Goal: Task Accomplishment & Management: Manage account settings

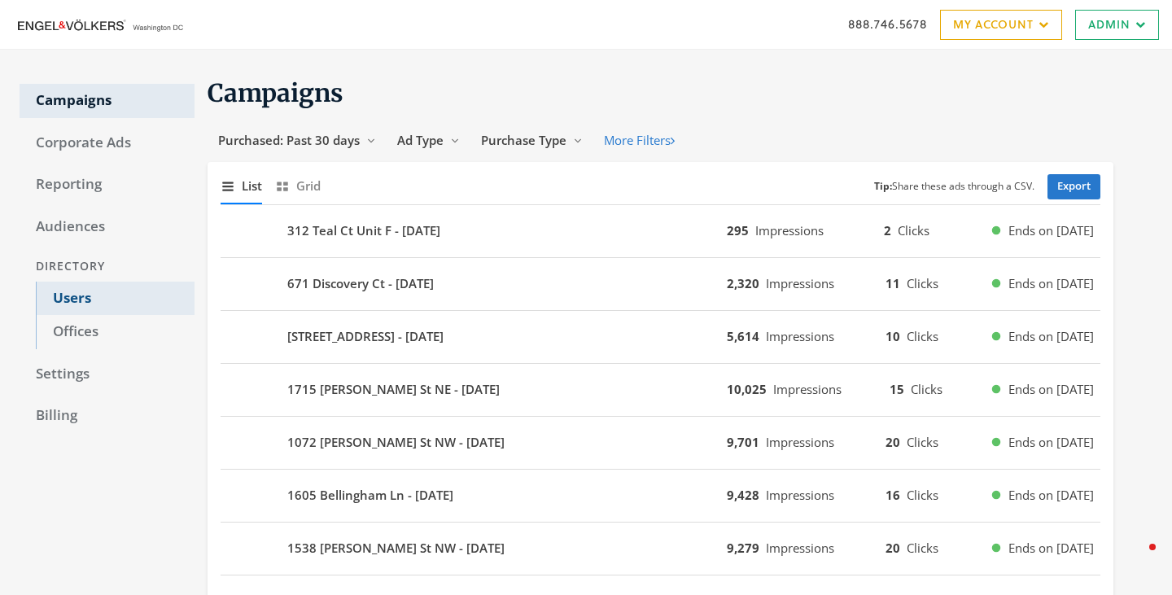
click at [79, 296] on link "Users" at bounding box center [115, 299] width 159 height 34
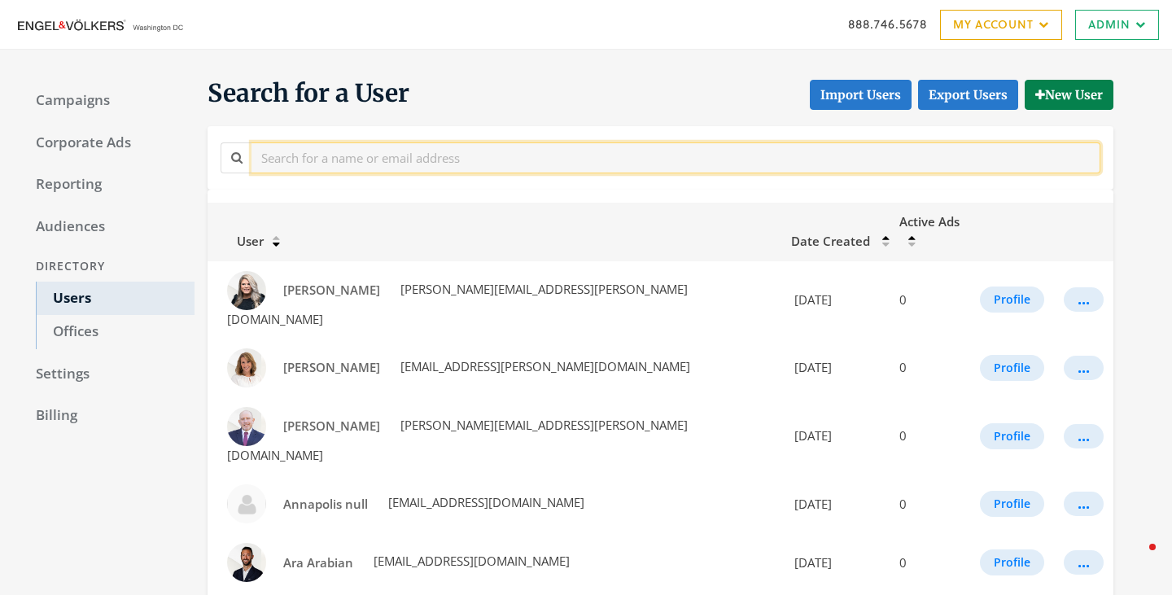
click at [412, 157] on input "text" at bounding box center [676, 157] width 849 height 30
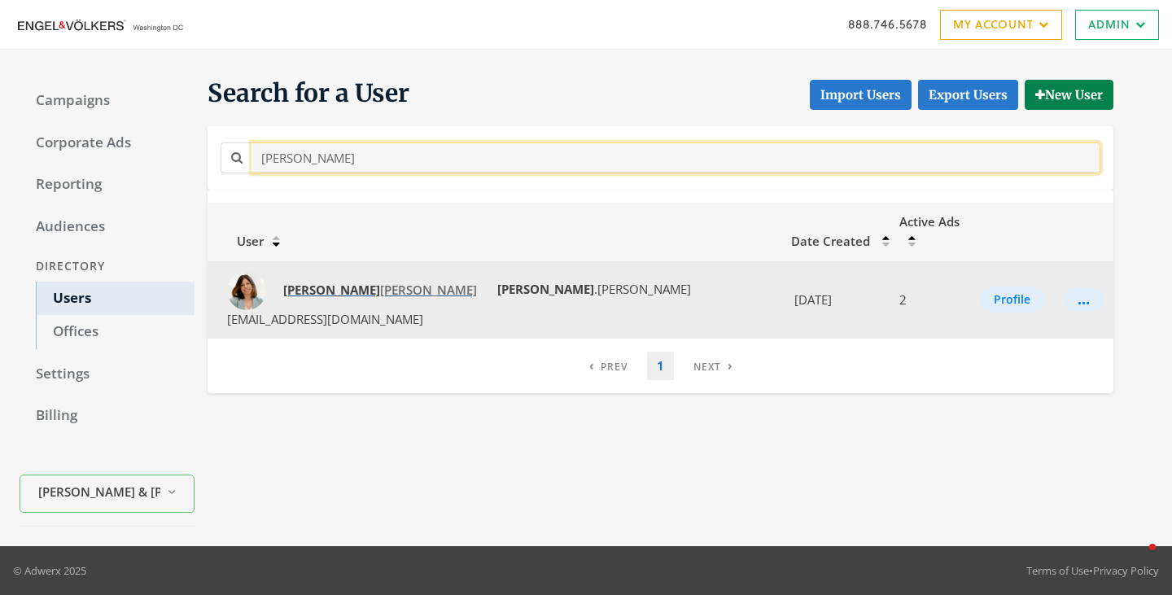
type input "[PERSON_NAME]"
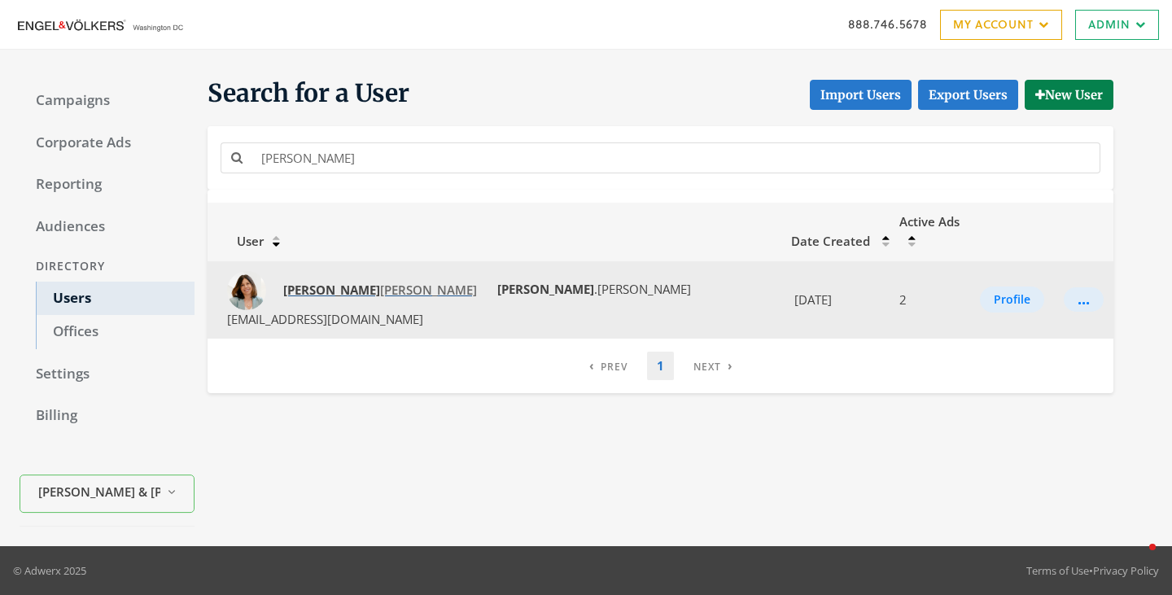
click at [314, 282] on span "[PERSON_NAME]" at bounding box center [380, 290] width 194 height 16
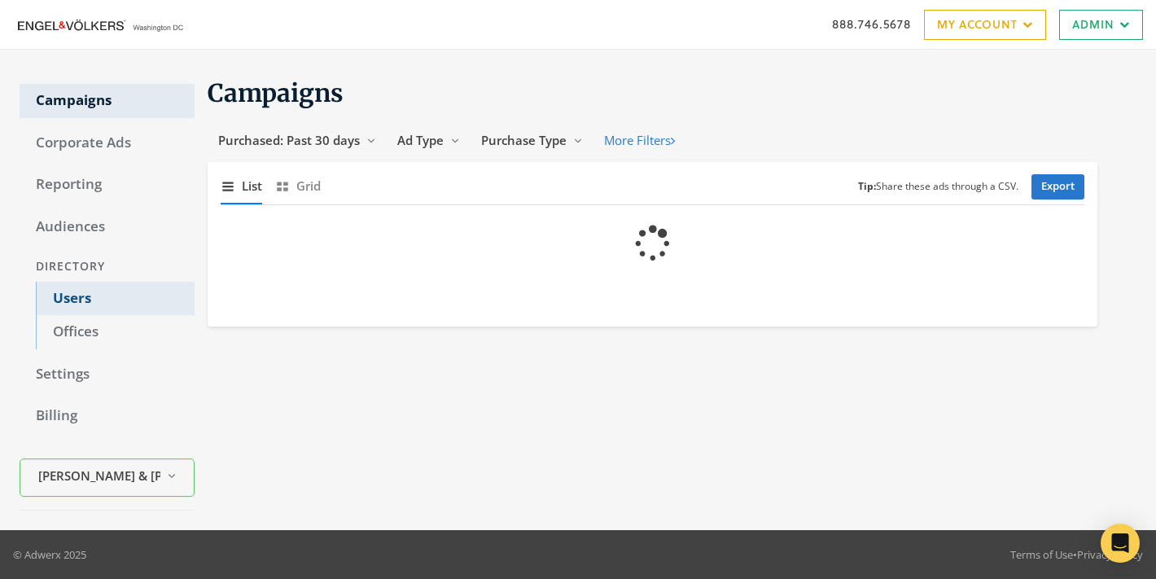
click at [81, 283] on link "Users" at bounding box center [115, 299] width 159 height 34
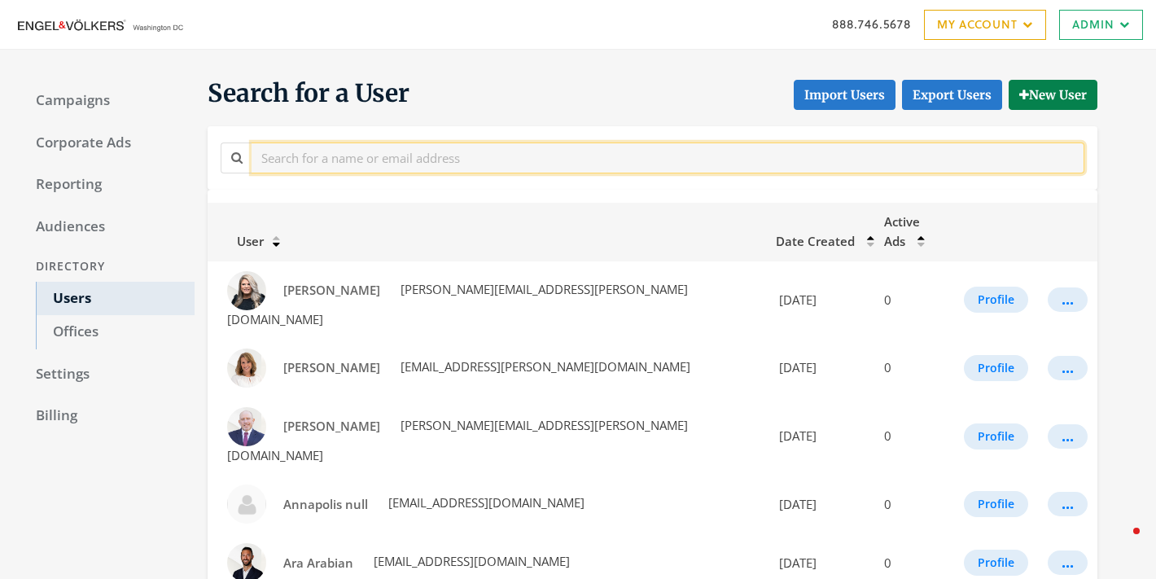
click at [282, 160] on input "text" at bounding box center [668, 157] width 833 height 30
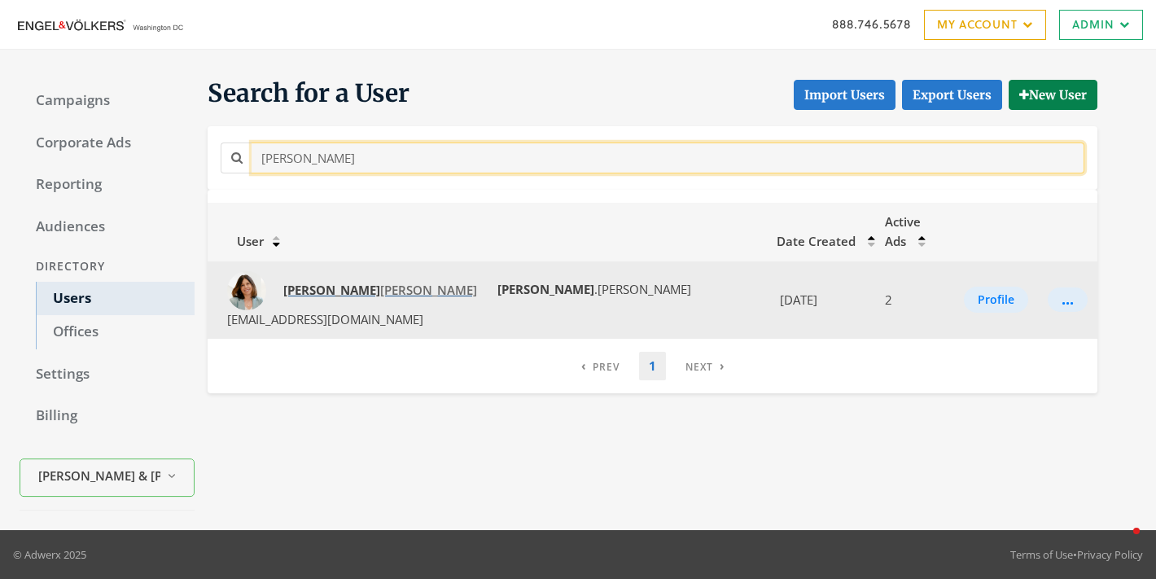
type input "[PERSON_NAME]"
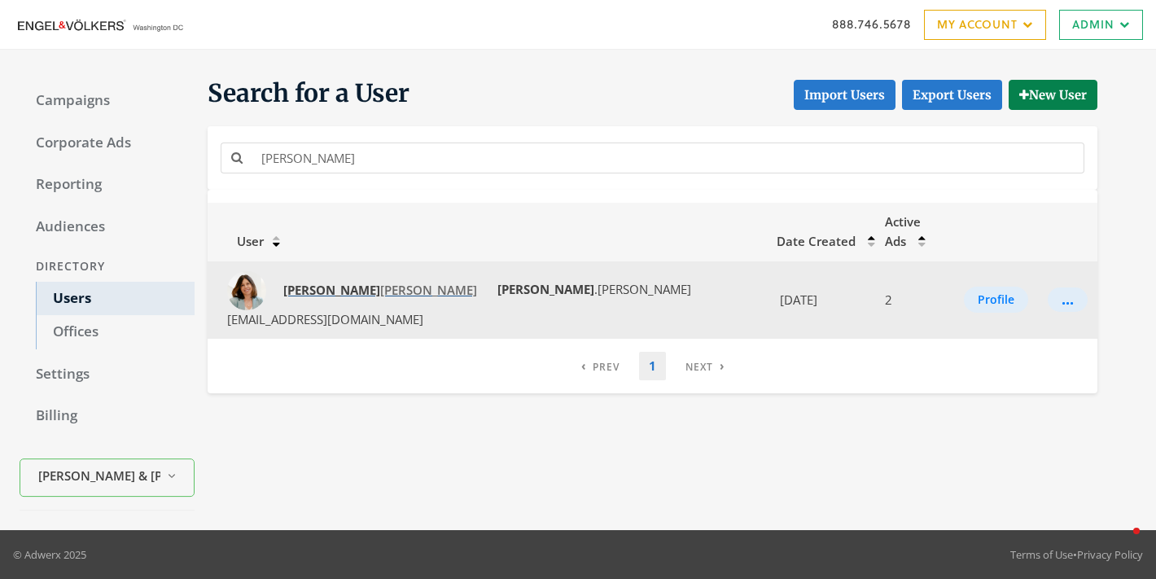
click at [322, 282] on span "[PERSON_NAME]" at bounding box center [380, 290] width 194 height 16
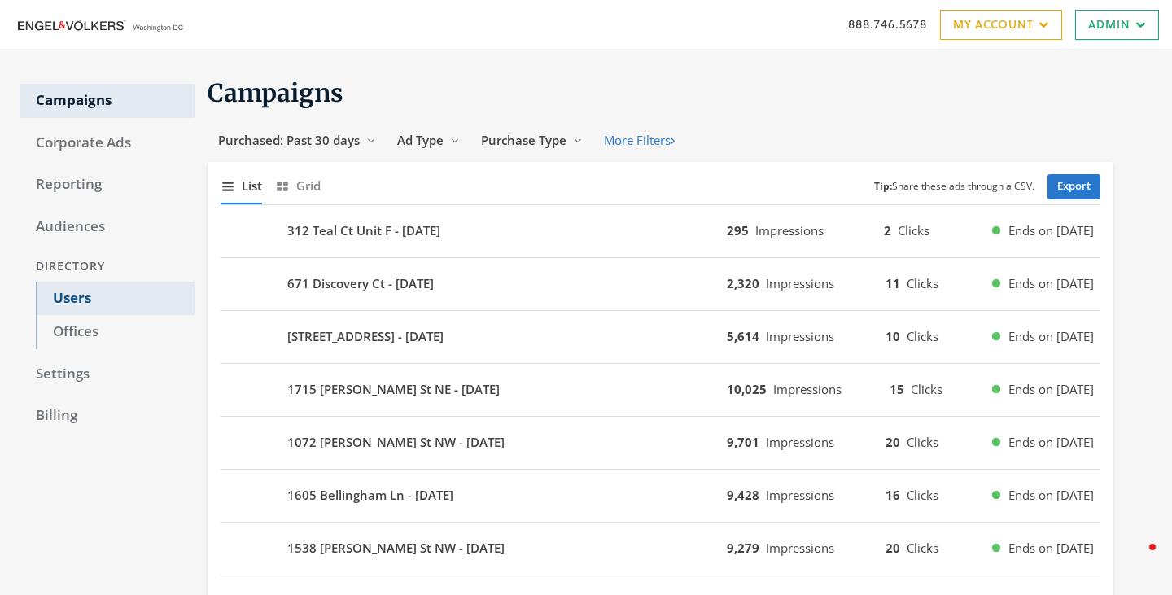
click at [87, 306] on link "Users" at bounding box center [115, 299] width 159 height 34
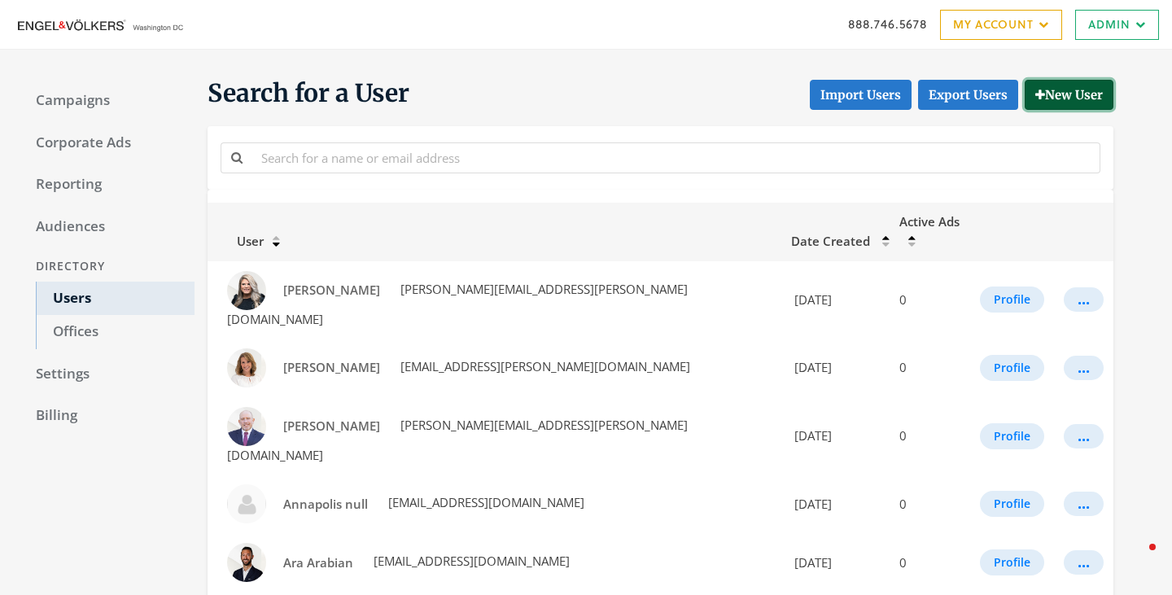
click at [1052, 104] on button "New User" at bounding box center [1069, 95] width 89 height 30
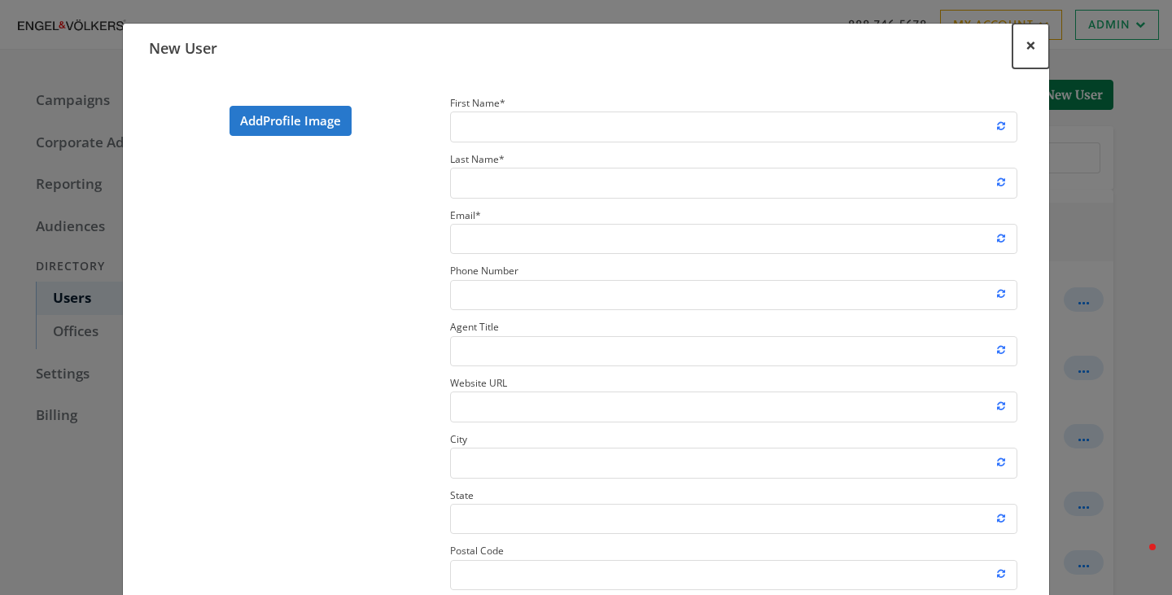
click at [1024, 37] on button "×" at bounding box center [1031, 46] width 37 height 45
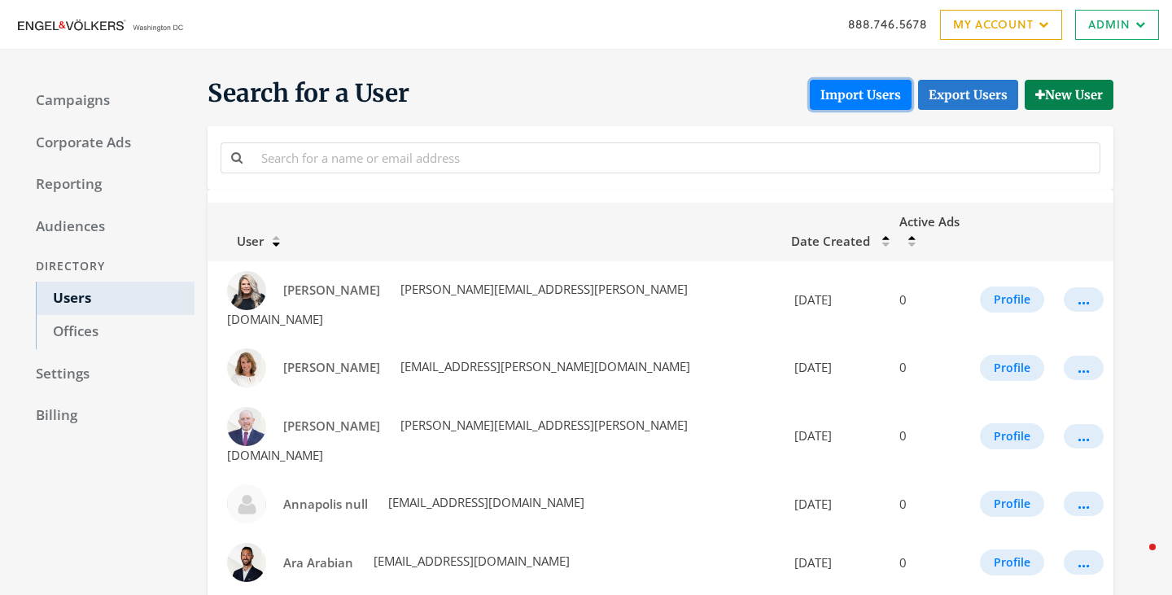
click at [851, 90] on button "Import Users" at bounding box center [861, 95] width 102 height 30
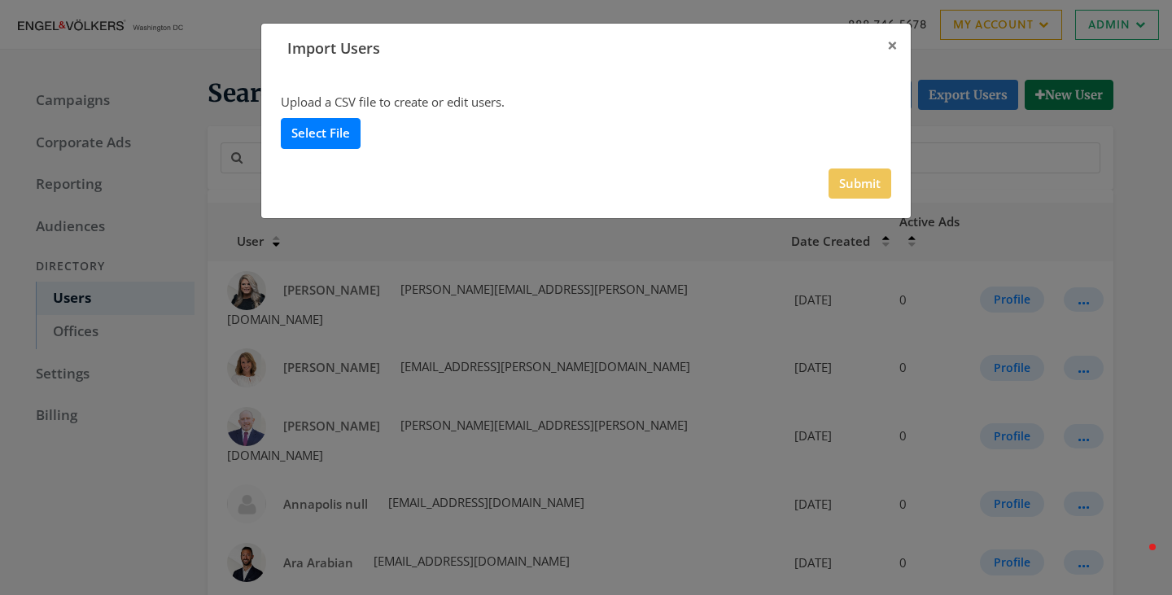
click at [328, 130] on label "Select File" at bounding box center [321, 133] width 80 height 30
click at [0, 0] on input "Select File" at bounding box center [0, 0] width 0 height 0
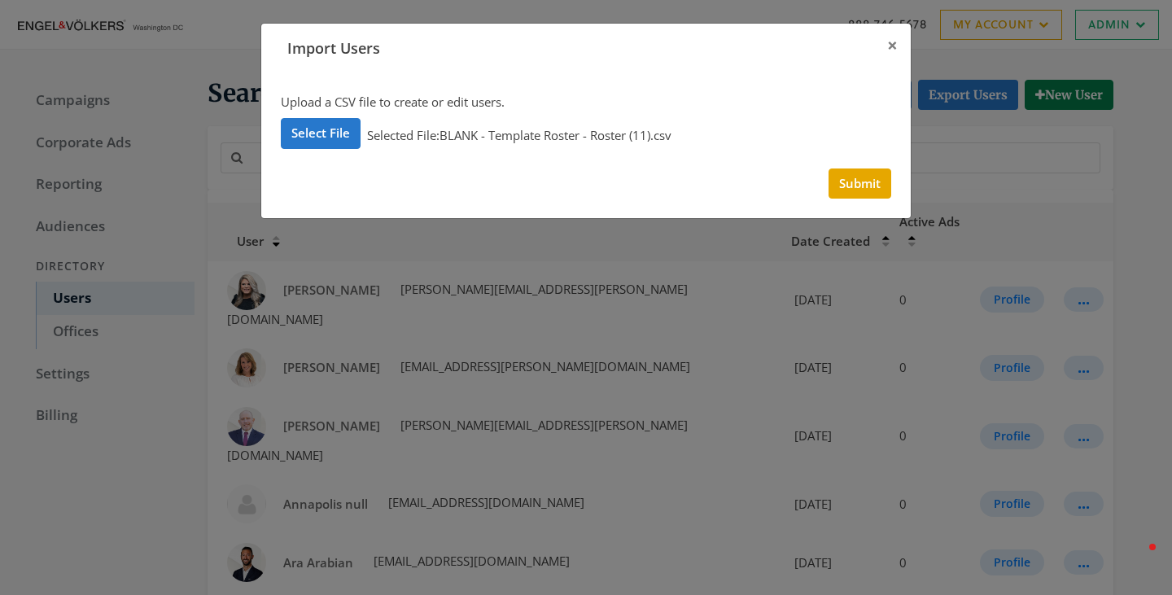
click at [861, 203] on div "Upload a CSV file to create or edit users. Select File Selected File: BLANK - T…" at bounding box center [586, 145] width 650 height 145
click at [860, 192] on button "Submit" at bounding box center [860, 183] width 63 height 30
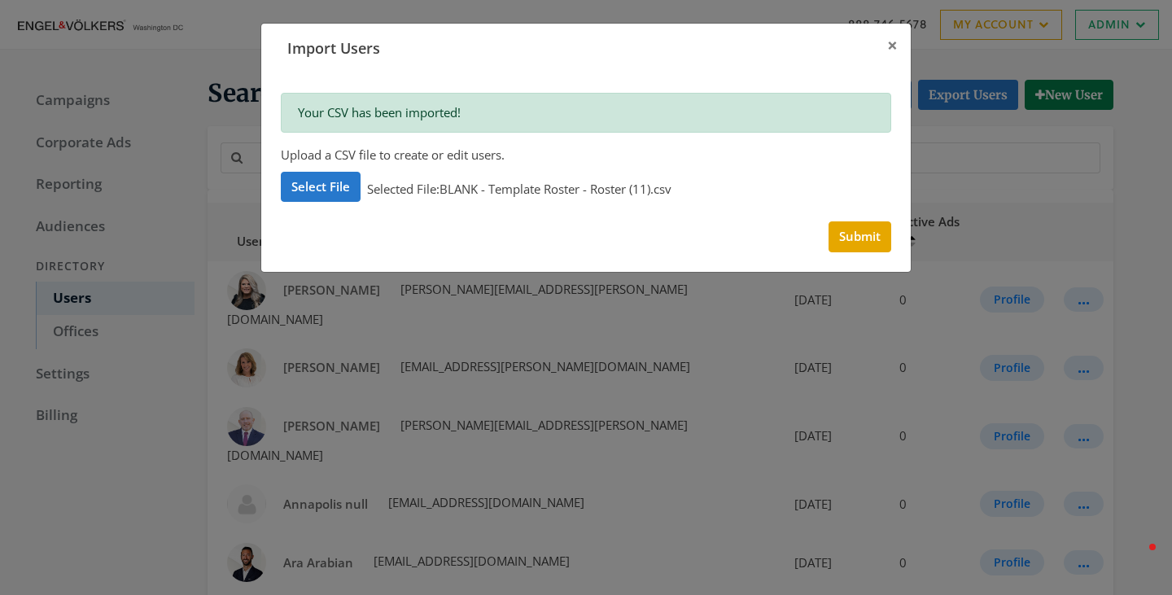
click at [1155, 253] on div "Import Users × Your CSV has been imported! Upload a CSV file to create or edit …" at bounding box center [586, 297] width 1172 height 595
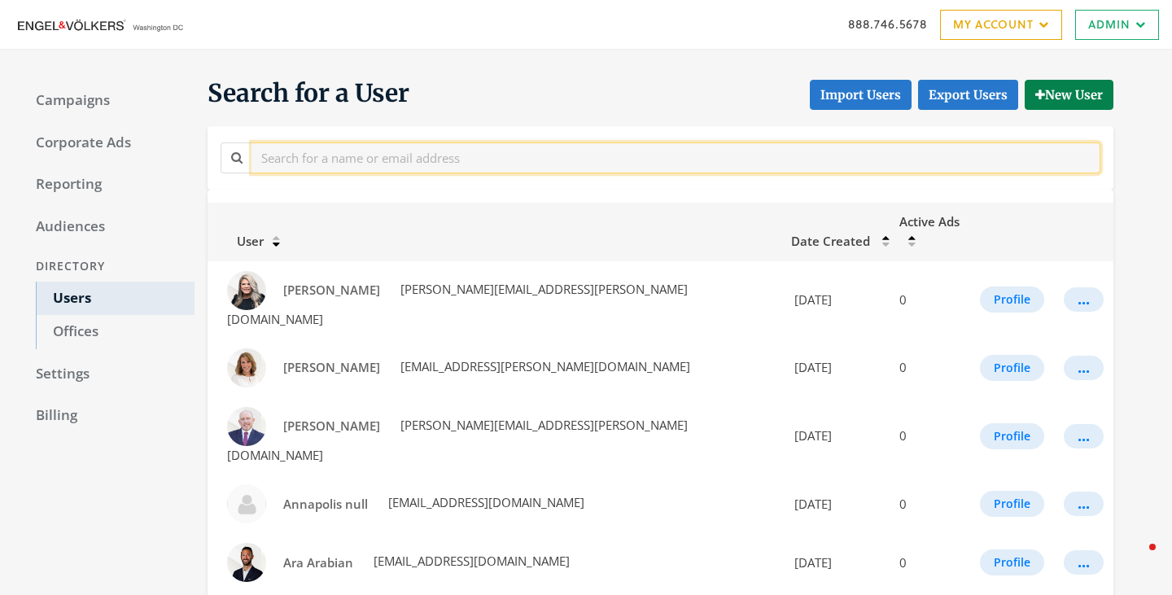
click at [606, 160] on input "text" at bounding box center [676, 157] width 849 height 30
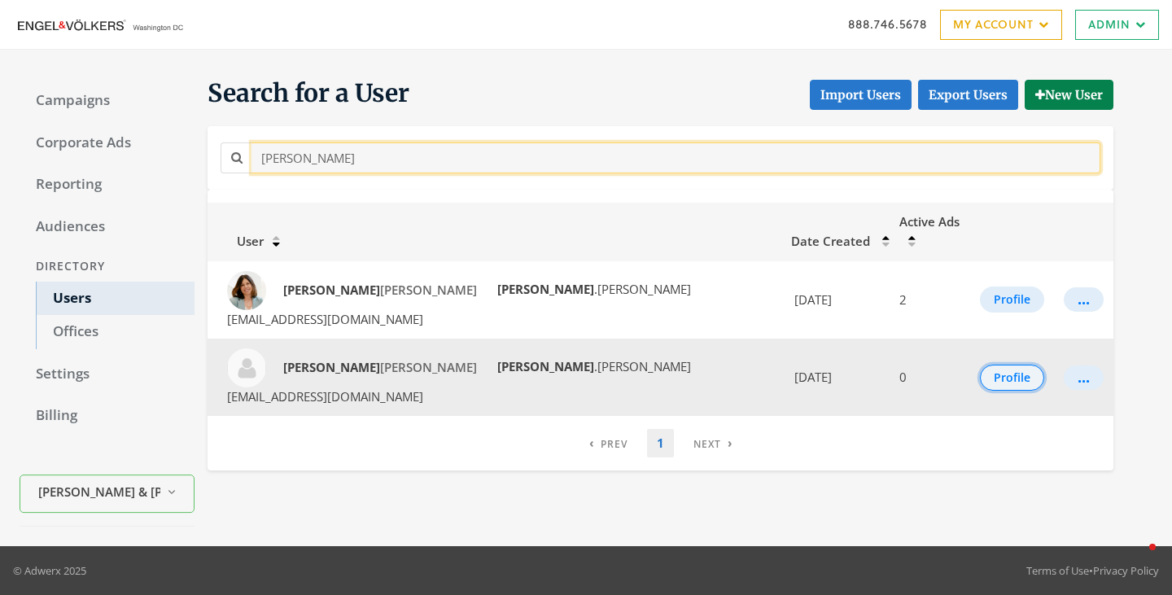
type input "TINA"
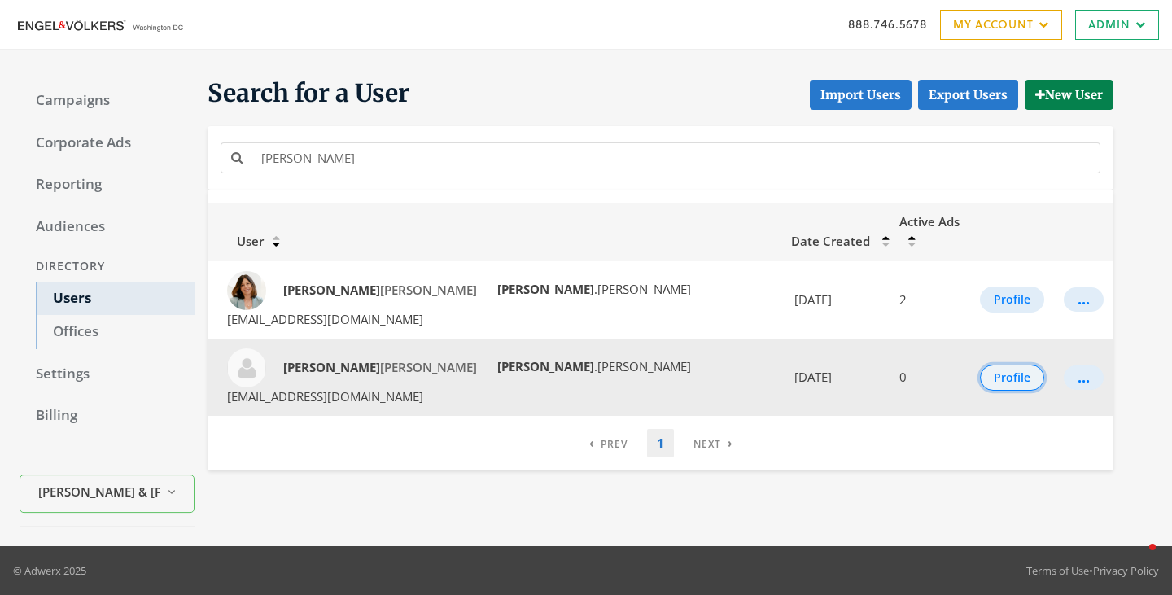
click at [984, 365] on button "Profile" at bounding box center [1012, 378] width 64 height 26
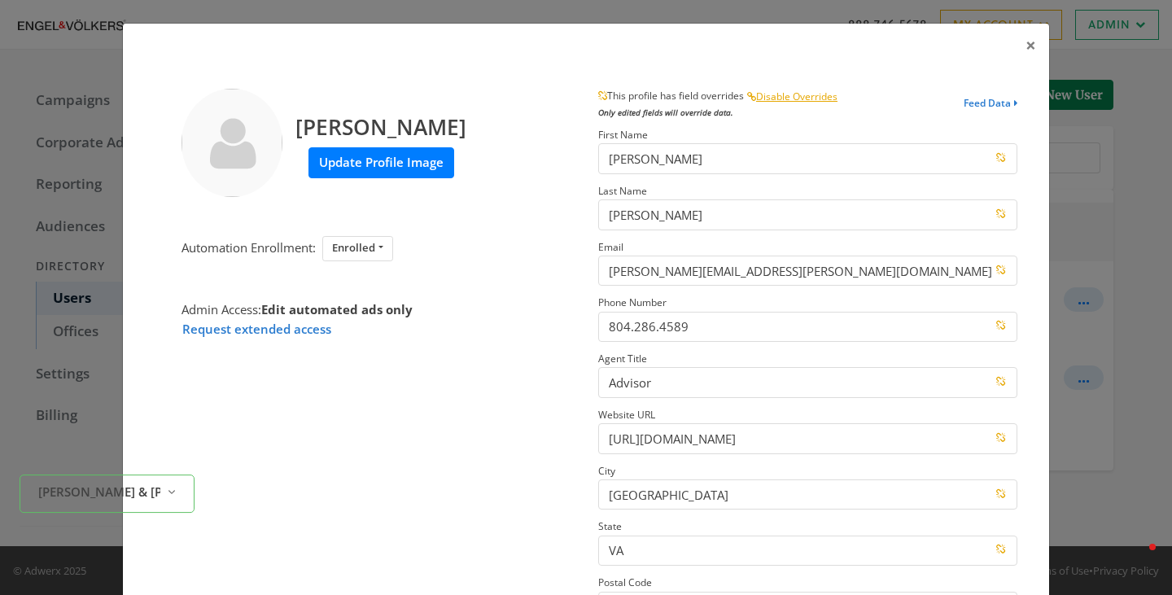
click at [340, 154] on label "Update Profile Image" at bounding box center [381, 162] width 146 height 30
click at [0, 0] on input "Update Profile Image" at bounding box center [0, 0] width 0 height 0
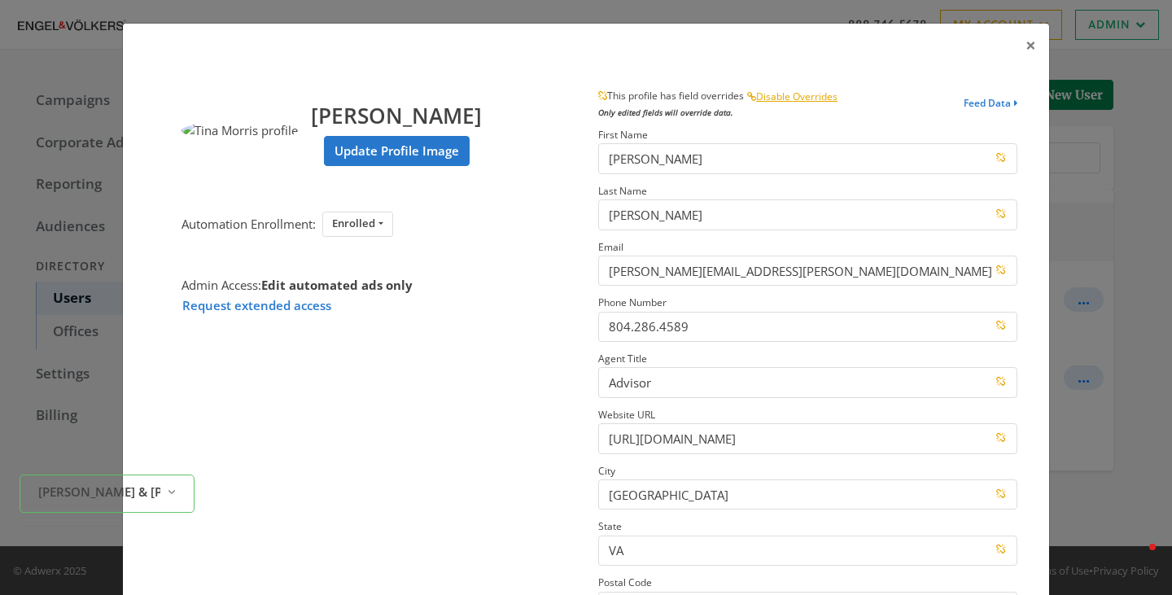
scroll to position [232, 0]
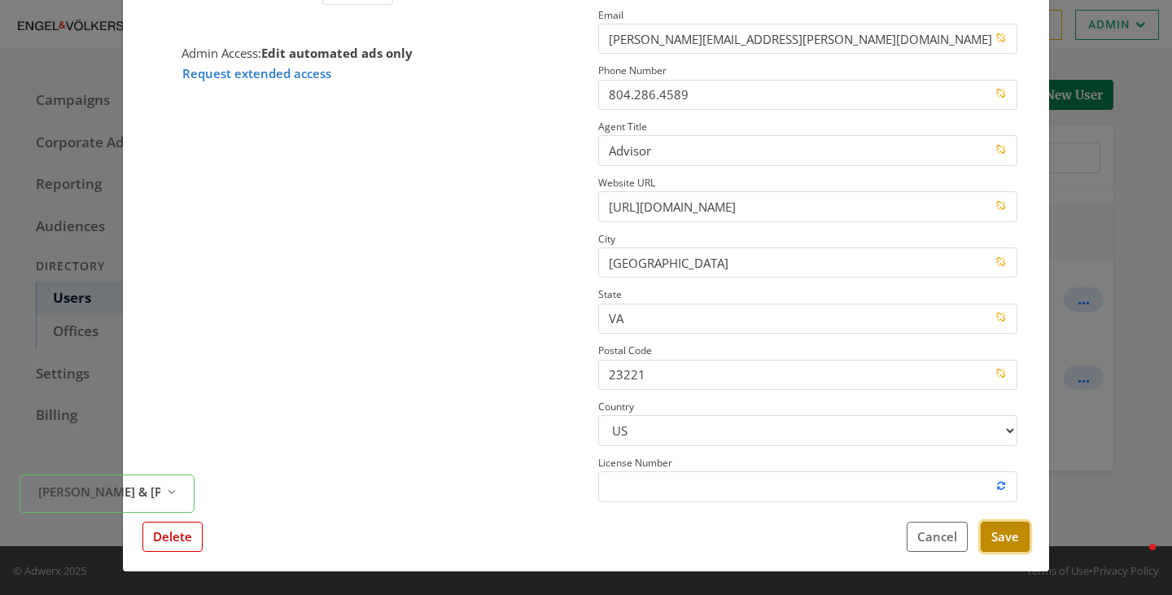
click at [1003, 537] on button "Save" at bounding box center [1005, 537] width 49 height 30
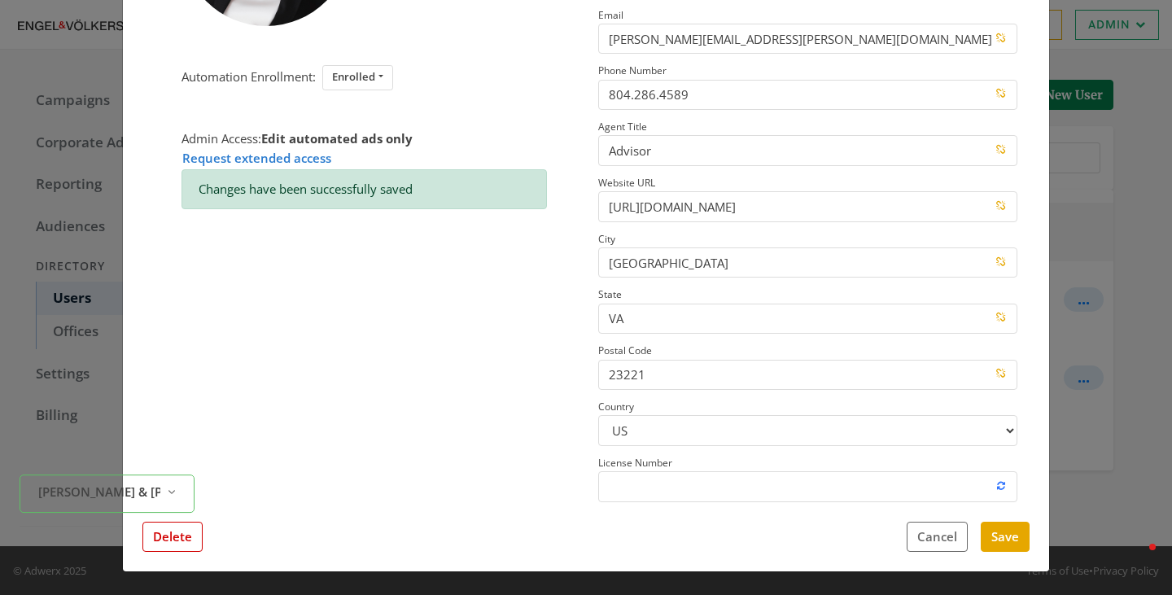
click at [1109, 260] on div "× Tina Morris Update Profile Image Automation Enrollment: Enrolled Enrolled Not…" at bounding box center [586, 297] width 1172 height 595
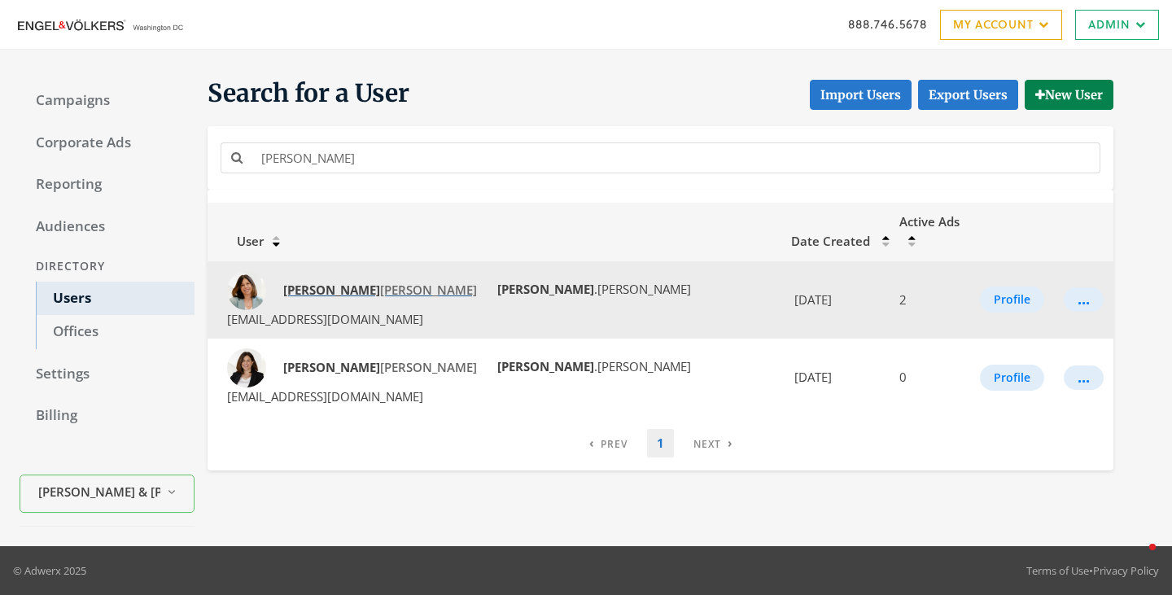
click at [305, 282] on strong "Tina" at bounding box center [331, 290] width 97 height 16
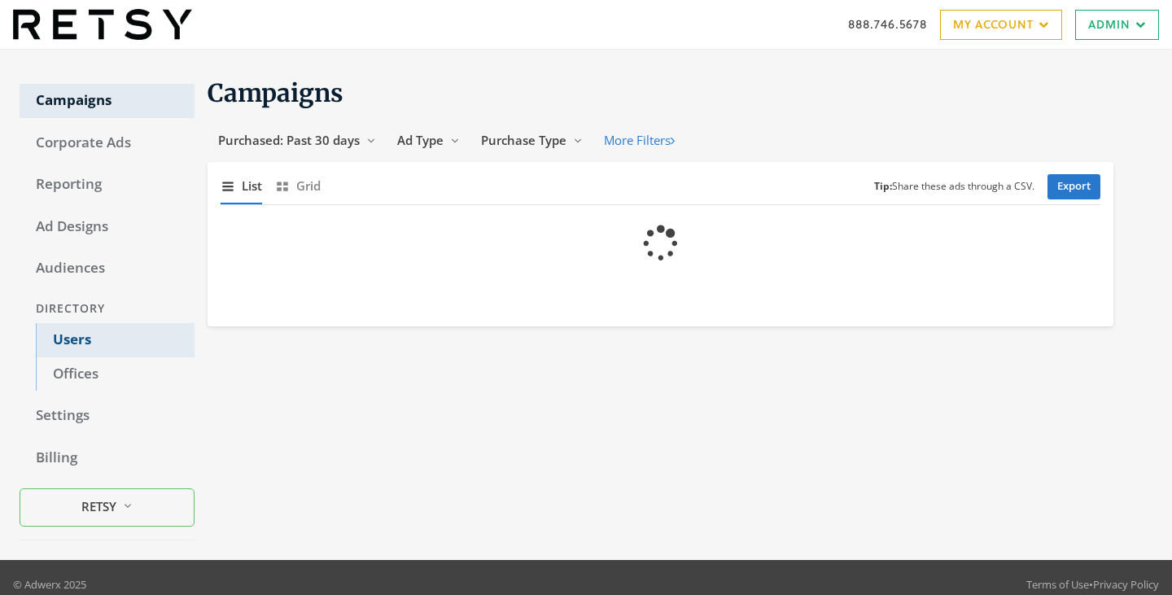
click at [73, 344] on link "Users" at bounding box center [115, 340] width 159 height 34
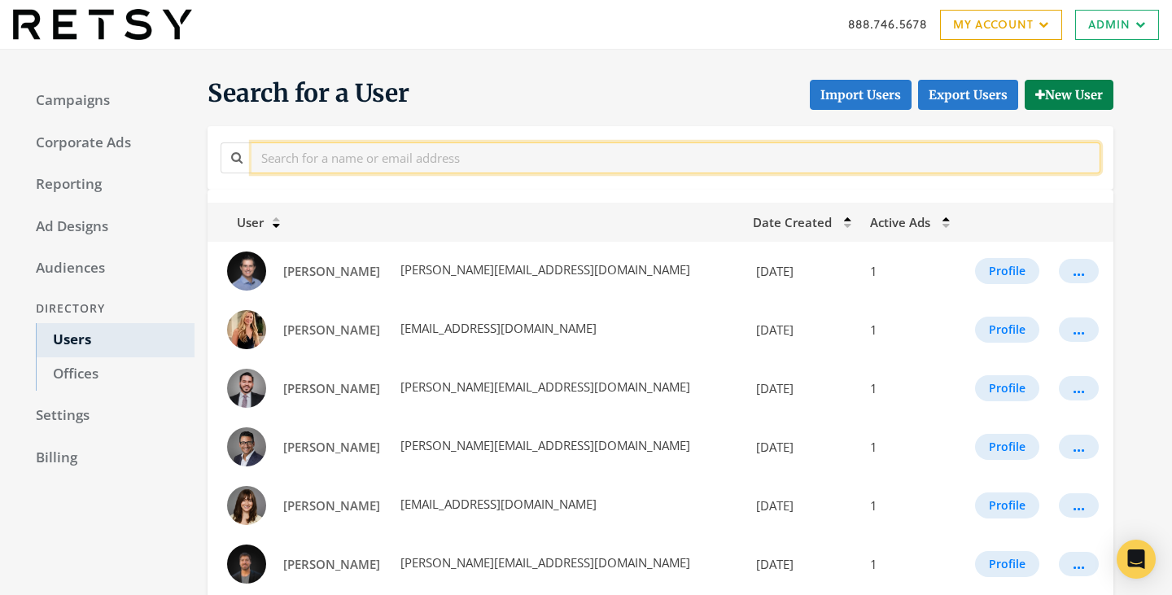
click at [396, 155] on input "text" at bounding box center [676, 157] width 849 height 30
click at [370, 164] on input "text" at bounding box center [676, 157] width 849 height 30
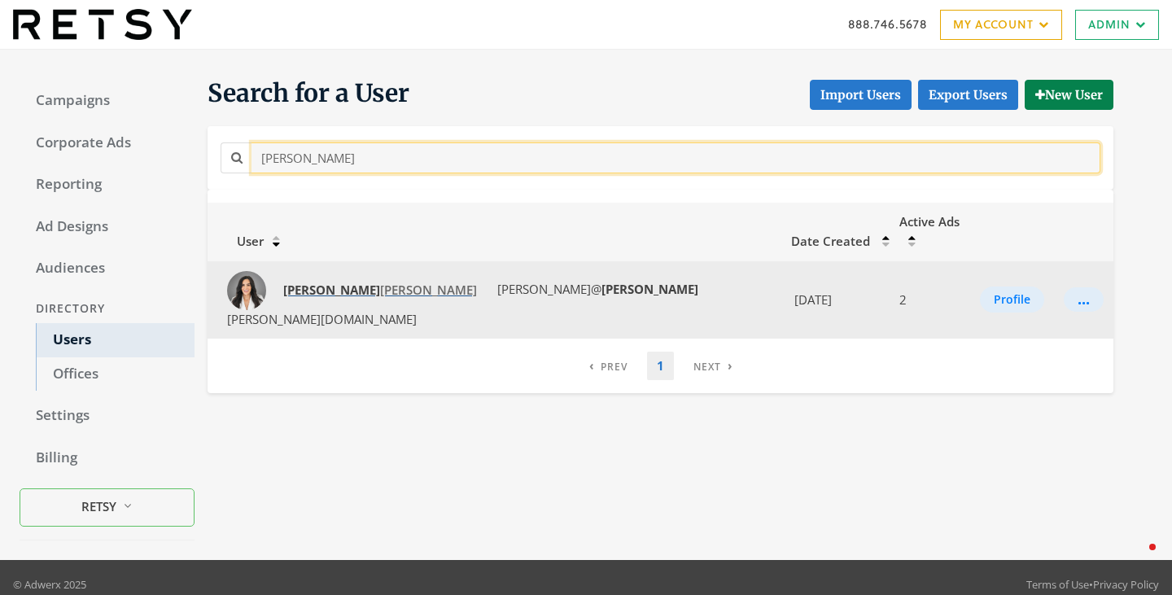
type input "andrea"
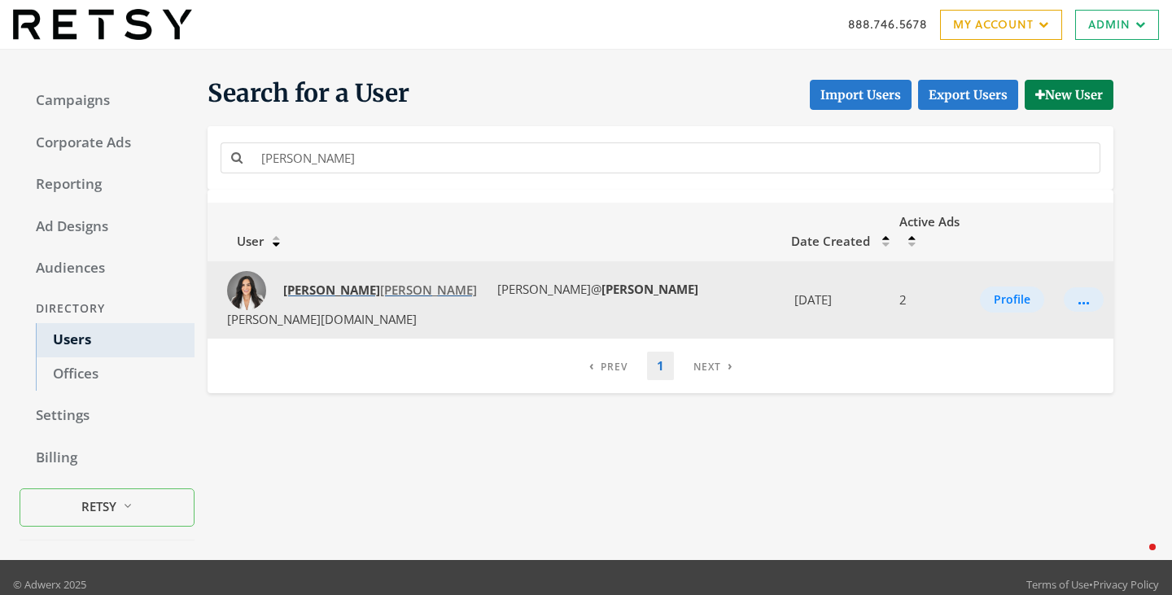
click at [317, 282] on strong "Andrea" at bounding box center [331, 290] width 97 height 16
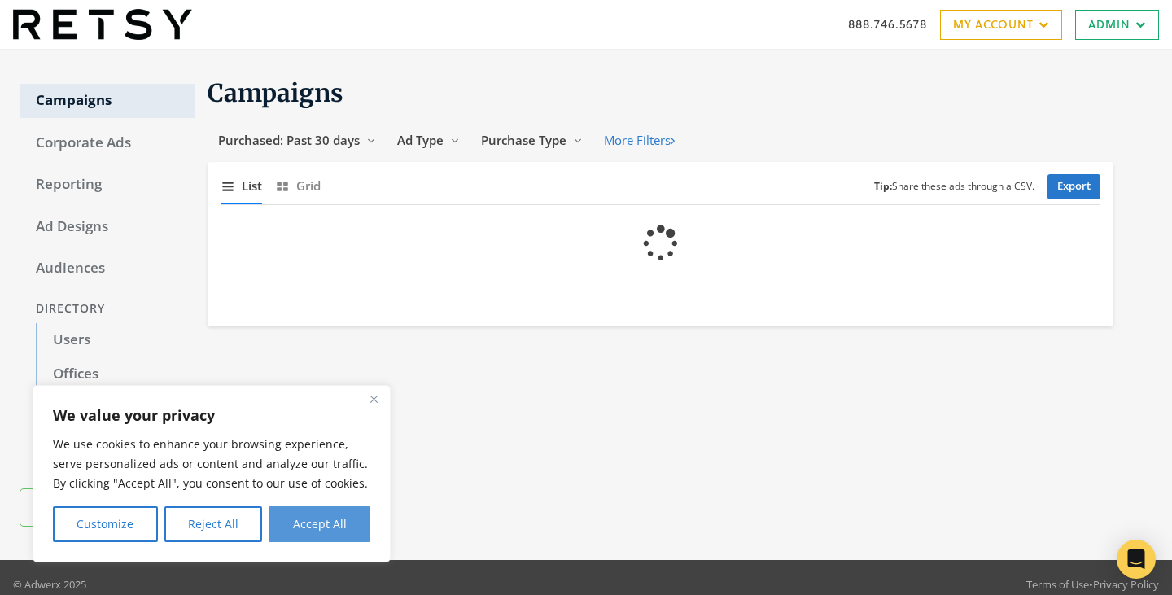
click at [341, 512] on button "Accept All" at bounding box center [320, 524] width 102 height 36
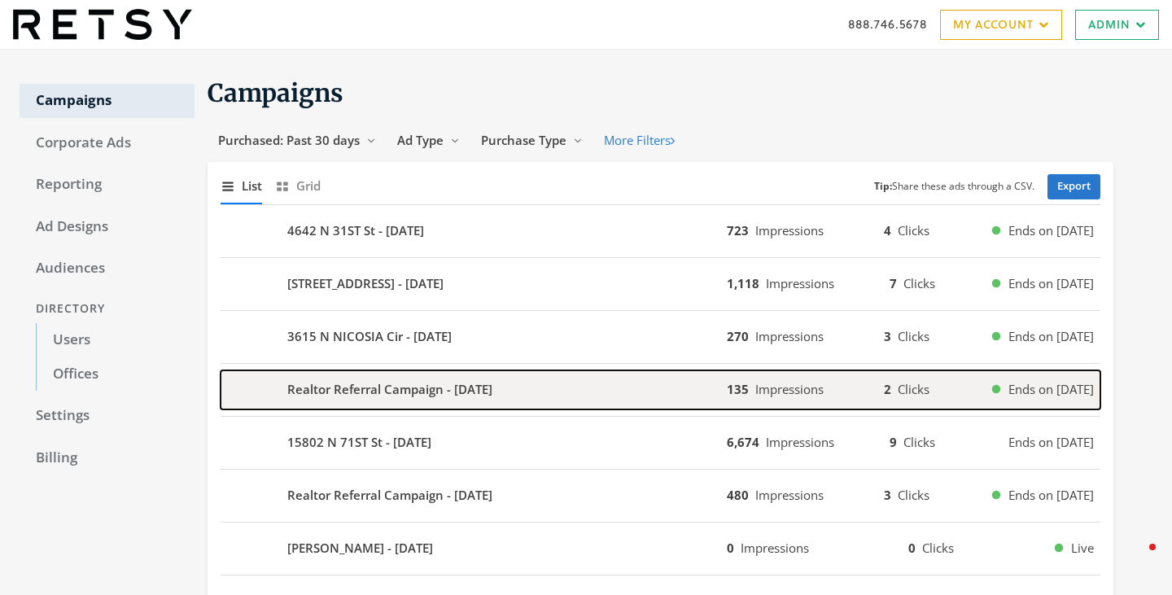
click at [348, 397] on b "Realtor Referral Campaign - [DATE]" at bounding box center [389, 389] width 205 height 19
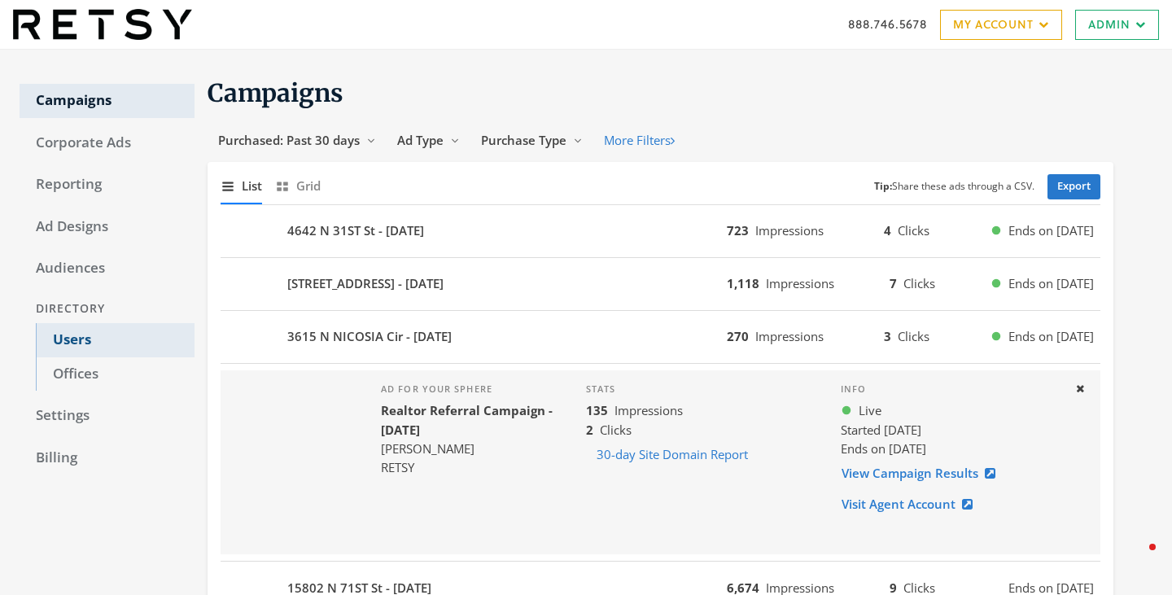
click at [71, 332] on link "Users" at bounding box center [115, 340] width 159 height 34
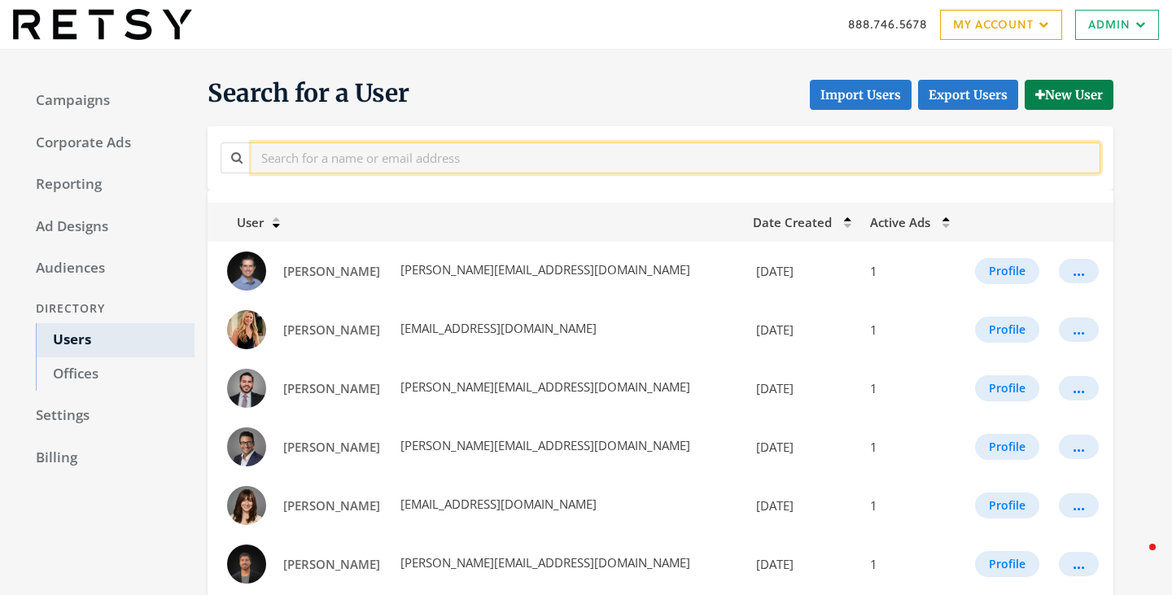
click at [378, 167] on input "text" at bounding box center [676, 157] width 849 height 30
click at [444, 161] on input "text" at bounding box center [676, 157] width 849 height 30
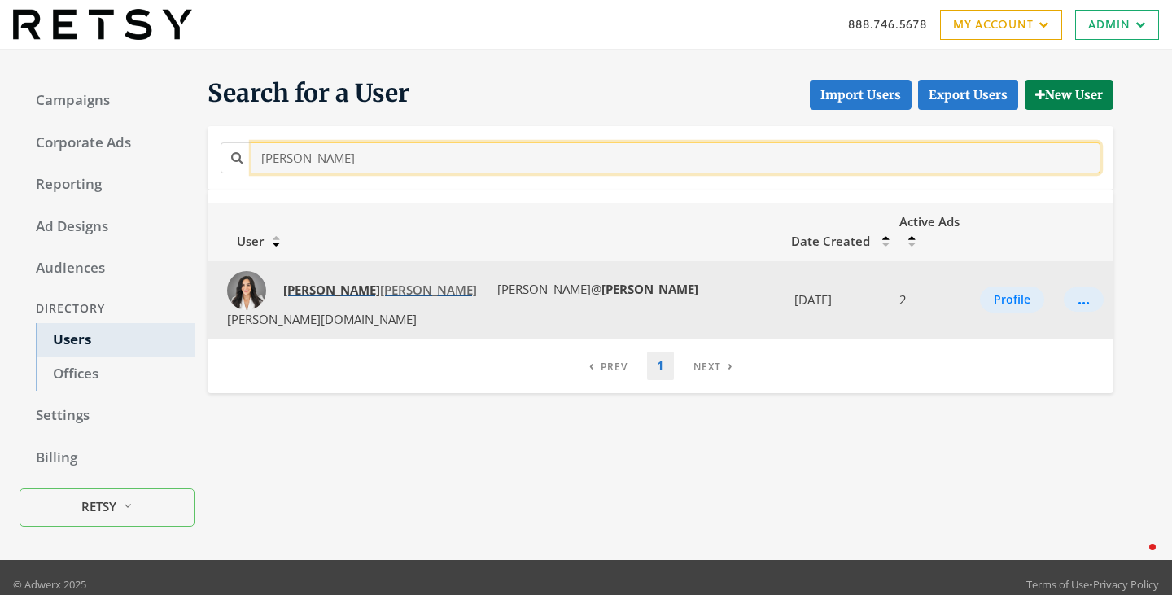
type input "[PERSON_NAME]"
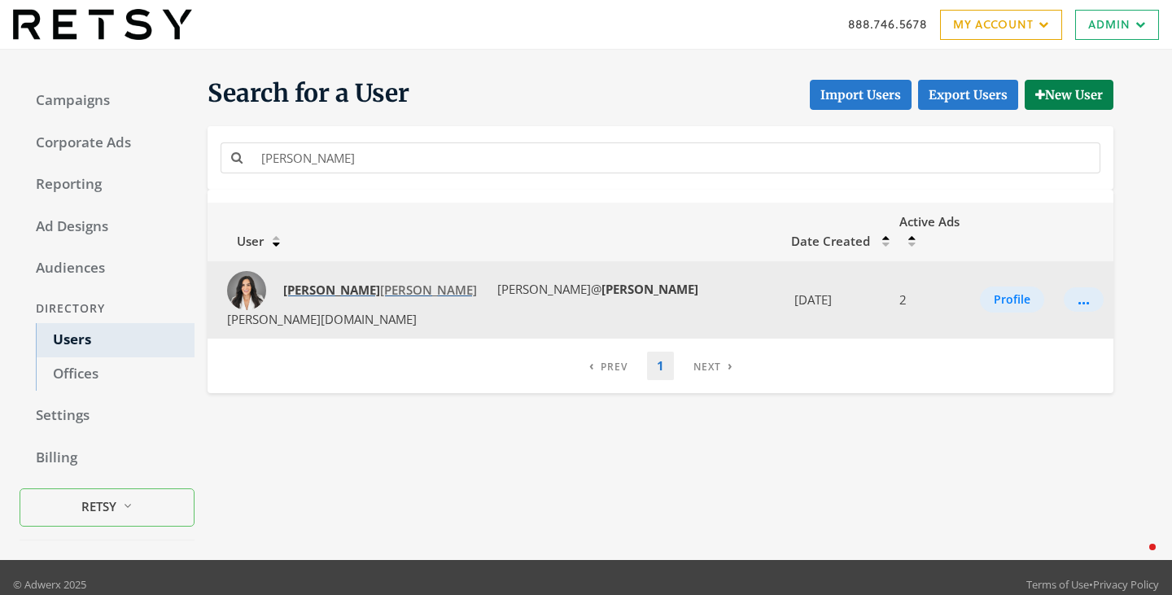
click at [316, 282] on strong "[PERSON_NAME]" at bounding box center [331, 290] width 97 height 16
